Goal: Register for event/course

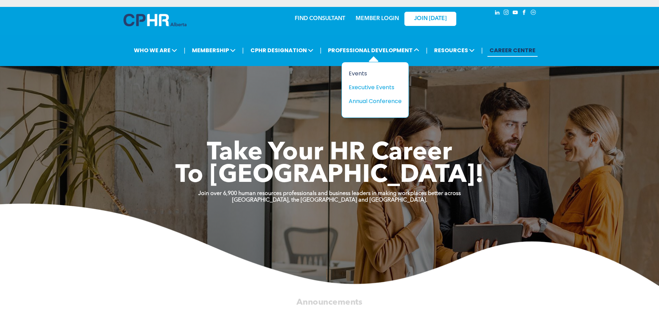
click at [359, 74] on div "Events" at bounding box center [372, 73] width 48 height 9
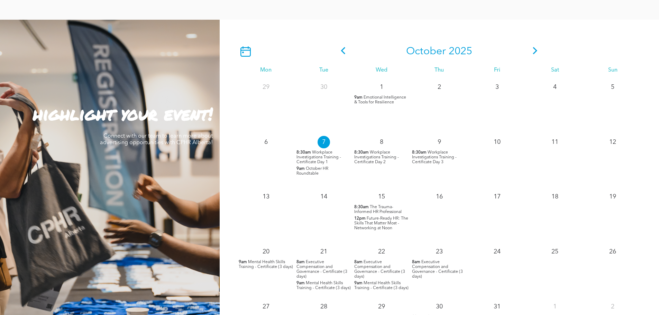
scroll to position [622, 0]
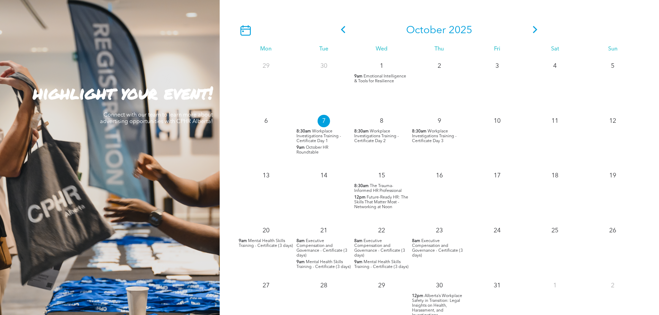
click at [313, 150] on span "October HR Roundtable" at bounding box center [312, 150] width 32 height 9
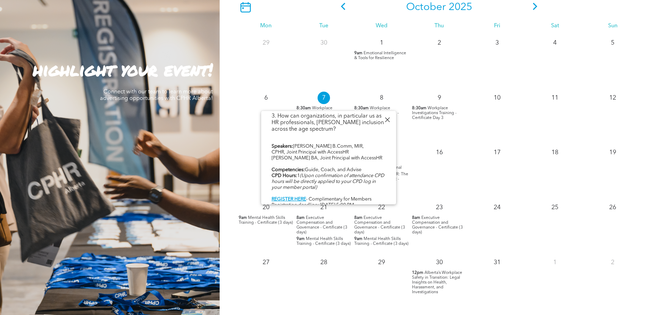
scroll to position [691, 0]
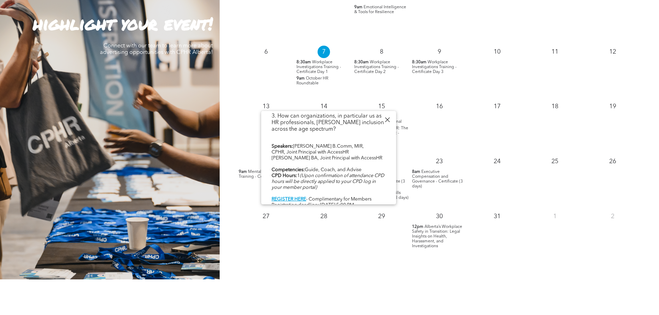
click at [386, 121] on div at bounding box center [386, 119] width 9 height 9
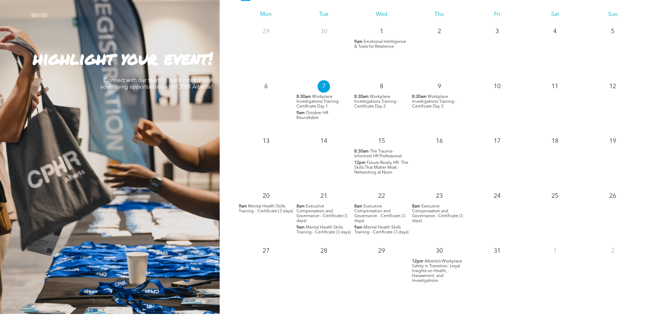
scroll to position [519, 0]
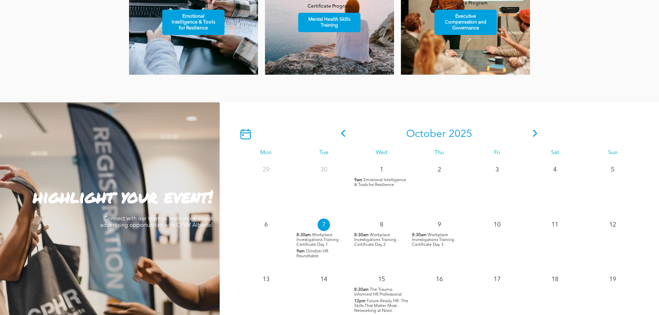
click at [534, 134] on icon at bounding box center [535, 133] width 10 height 7
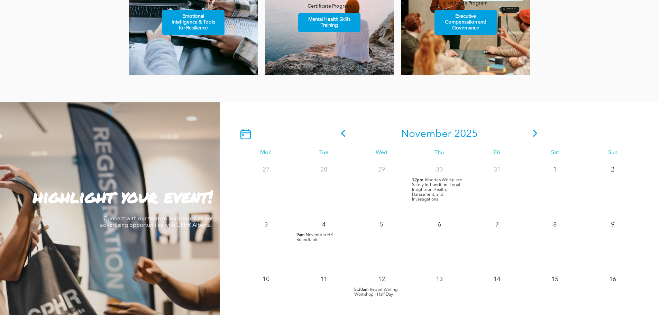
scroll to position [588, 0]
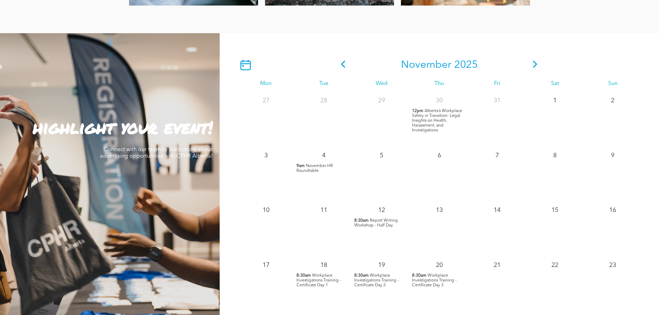
click at [320, 167] on span "November HR Roundtable" at bounding box center [314, 168] width 36 height 9
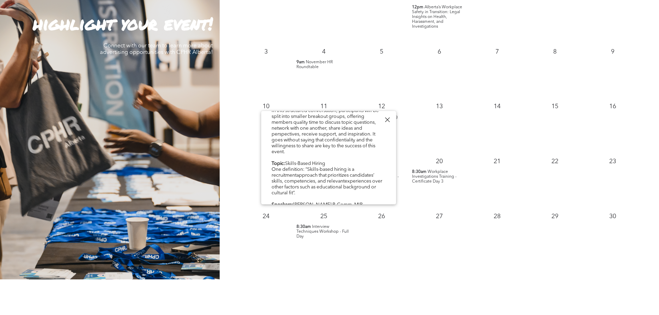
scroll to position [134, 0]
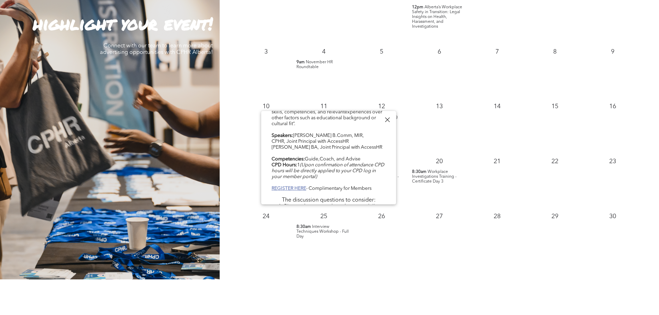
click at [300, 186] on b "REGISTER HERE" at bounding box center [288, 188] width 35 height 5
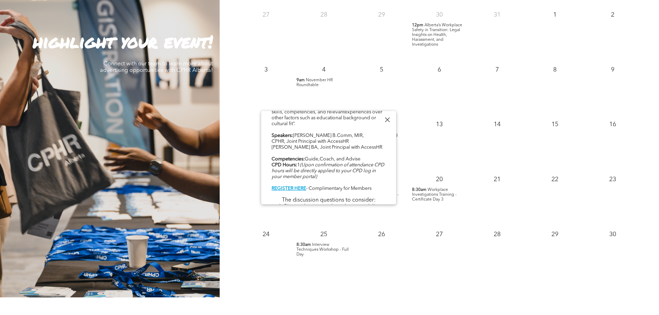
scroll to position [657, 0]
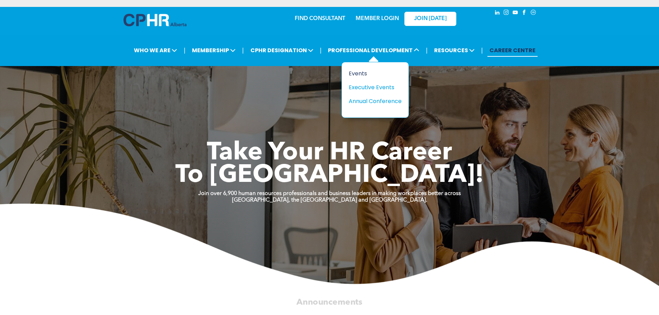
click at [364, 75] on div "Events" at bounding box center [372, 73] width 48 height 9
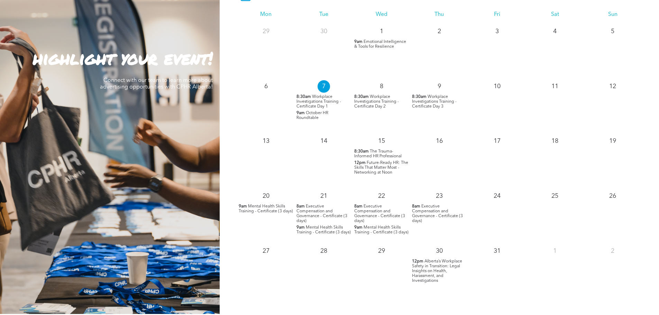
scroll to position [553, 0]
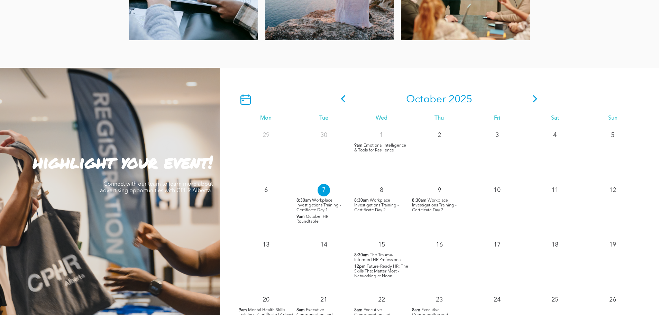
click at [533, 100] on icon at bounding box center [535, 98] width 10 height 7
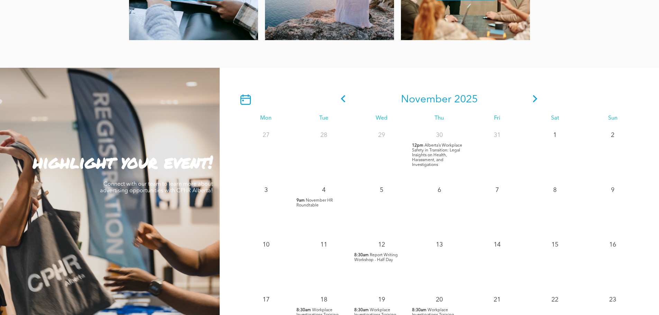
scroll to position [622, 0]
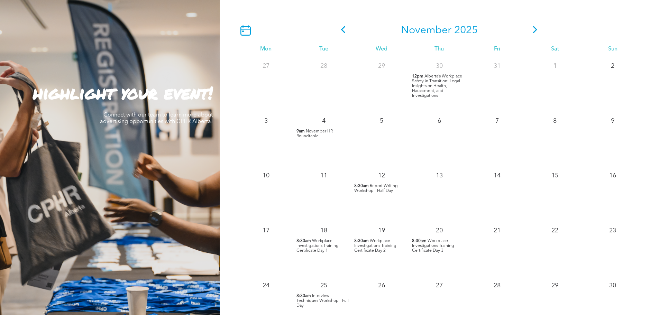
click at [536, 32] on icon at bounding box center [535, 29] width 4 height 7
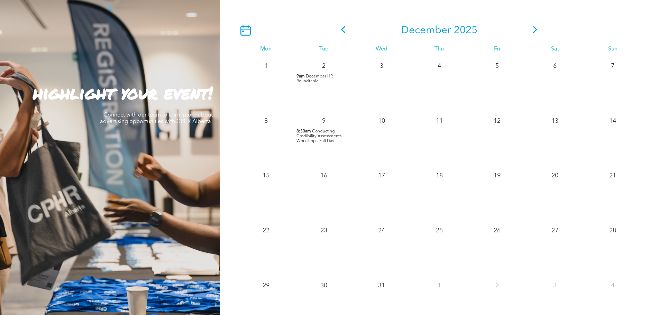
click at [304, 81] on span "December HR Roundtable" at bounding box center [314, 78] width 36 height 9
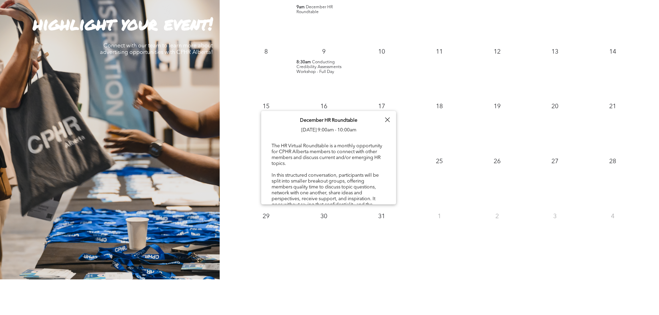
scroll to position [0, 0]
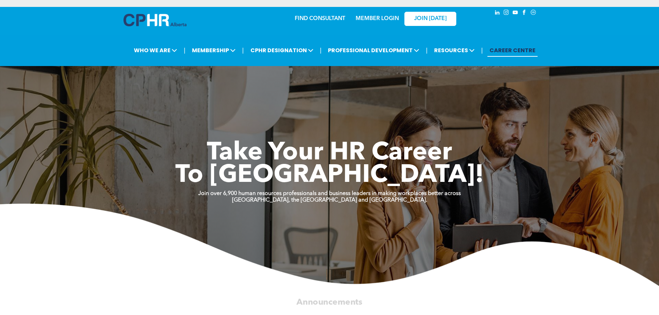
click at [377, 16] on link "MEMBER LOGIN" at bounding box center [376, 19] width 43 height 6
